Goal: Download file/media

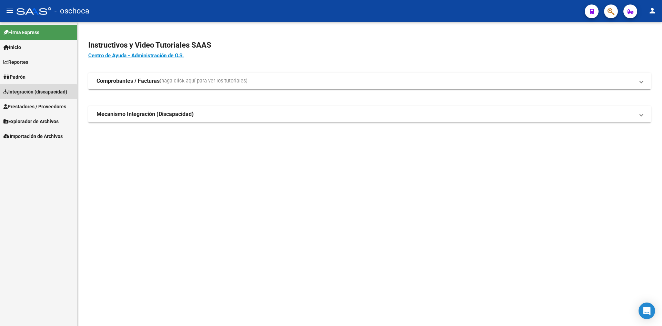
click at [29, 93] on span "Integración (discapacidad)" at bounding box center [35, 92] width 64 height 8
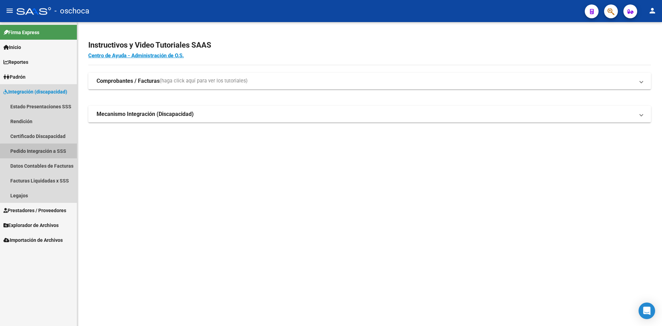
click at [43, 153] on link "Pedido Integración a SSS" at bounding box center [38, 150] width 77 height 15
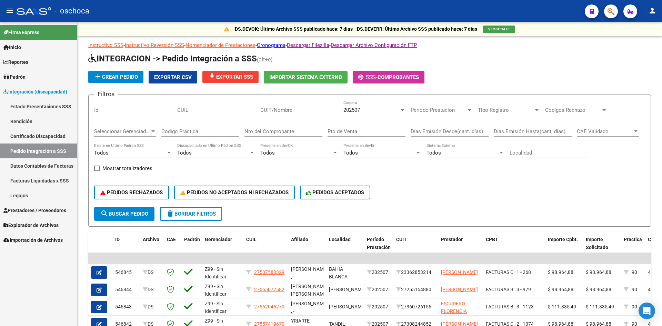
click at [38, 180] on link "Facturas Liquidadas x SSS" at bounding box center [38, 180] width 77 height 15
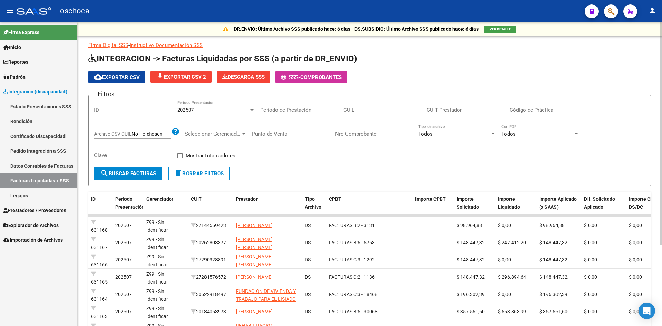
click at [113, 77] on span "cloud_download Exportar CSV" at bounding box center [117, 77] width 46 height 6
click at [187, 78] on span "file_download Exportar CSV 2" at bounding box center [181, 77] width 50 height 6
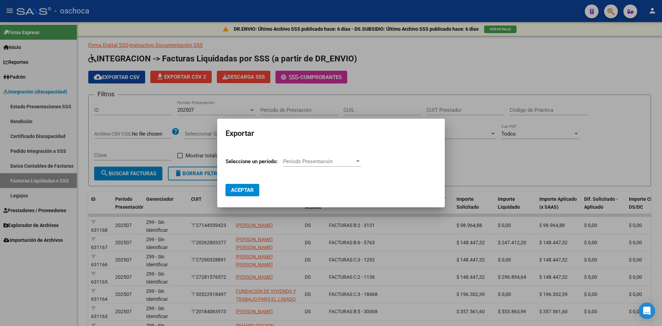
click at [292, 156] on div "Período Presentación Período Presentación" at bounding box center [322, 161] width 78 height 10
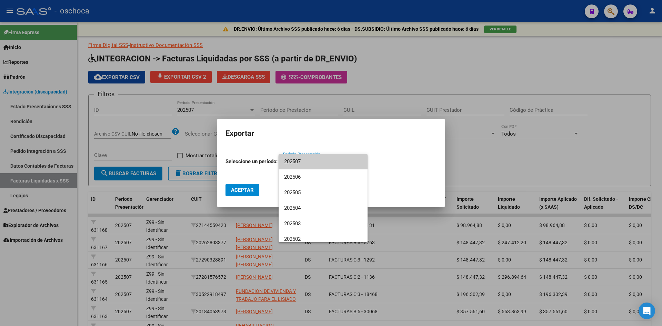
click at [301, 162] on span "202507" at bounding box center [323, 162] width 78 height 16
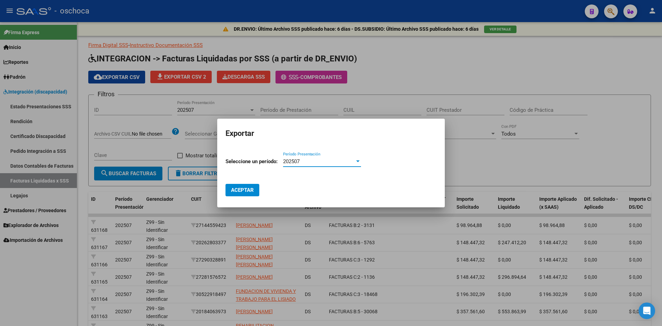
click at [239, 190] on span "Aceptar" at bounding box center [242, 190] width 23 height 6
click at [248, 189] on span "Aceptar" at bounding box center [242, 190] width 23 height 6
click at [530, 158] on div at bounding box center [331, 163] width 662 height 326
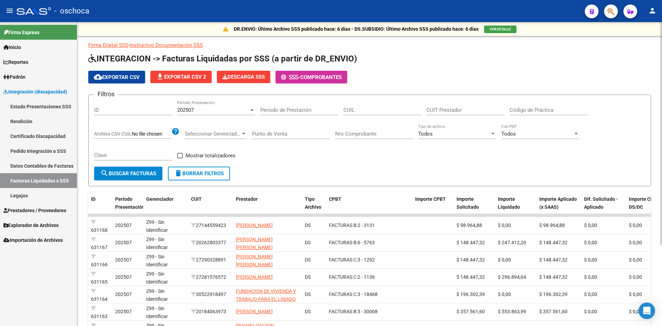
click at [196, 80] on button "file_download Exportar CSV 2" at bounding box center [180, 77] width 61 height 12
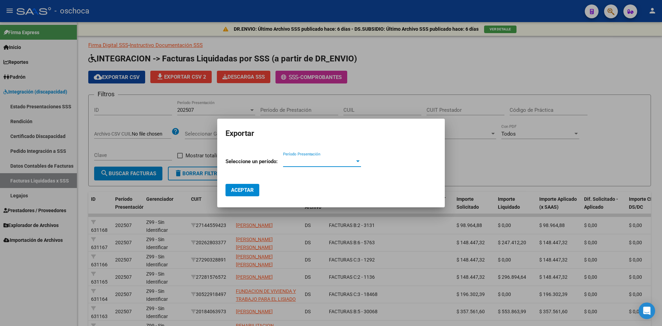
click at [298, 160] on span "Período Presentación" at bounding box center [319, 161] width 72 height 6
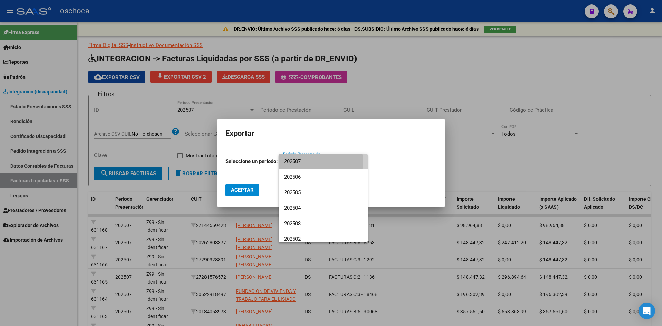
click at [302, 162] on span "202507" at bounding box center [323, 162] width 78 height 16
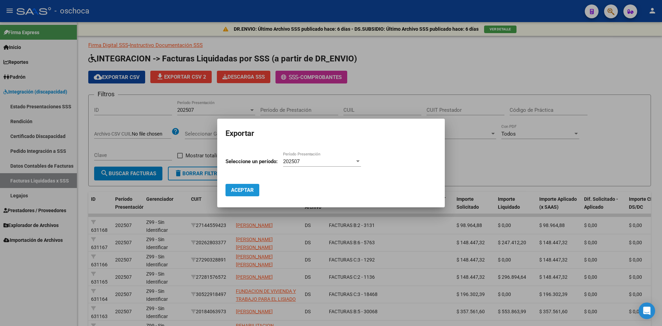
click at [239, 192] on span "Aceptar" at bounding box center [242, 190] width 23 height 6
click at [450, 67] on div at bounding box center [331, 163] width 662 height 326
